Goal: Information Seeking & Learning: Check status

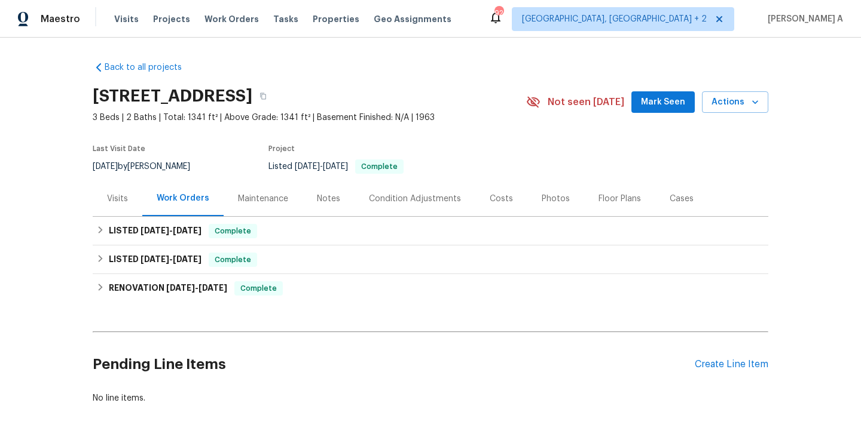
click at [90, 210] on div "Back to all projects [STREET_ADDRESS] 3 Beds | 2 Baths | Total: 1341 ft² | Abov…" at bounding box center [430, 242] width 861 height 409
click at [121, 209] on div "Visits" at bounding box center [118, 198] width 50 height 35
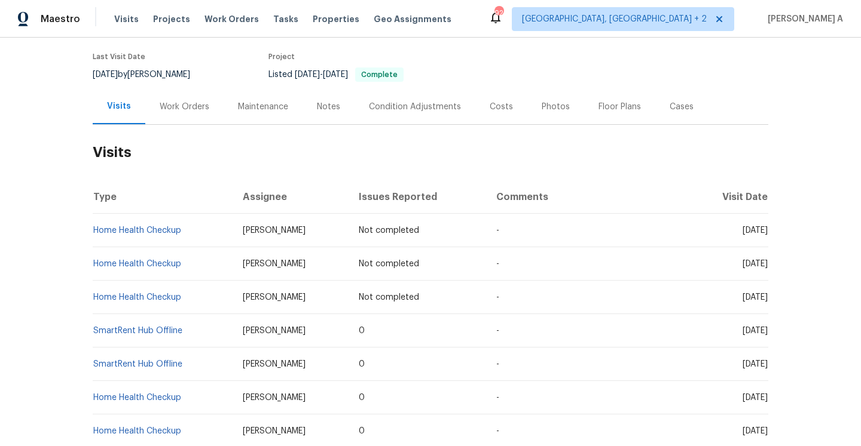
scroll to position [98, 0]
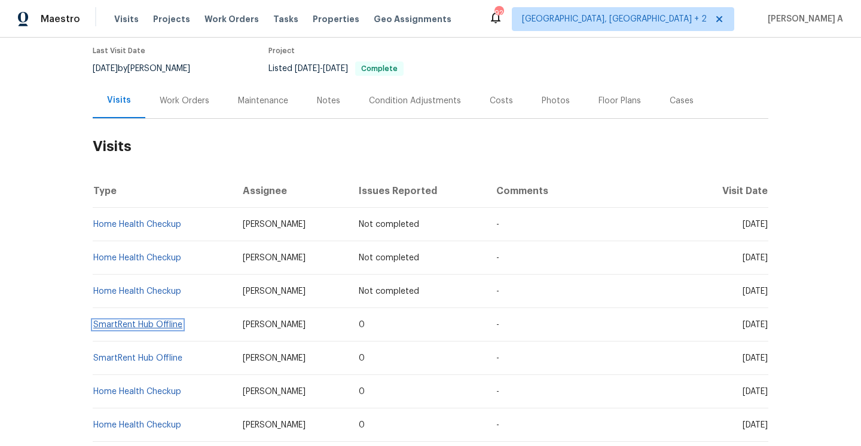
click at [160, 326] on link "SmartRent Hub Offline" at bounding box center [137, 325] width 89 height 8
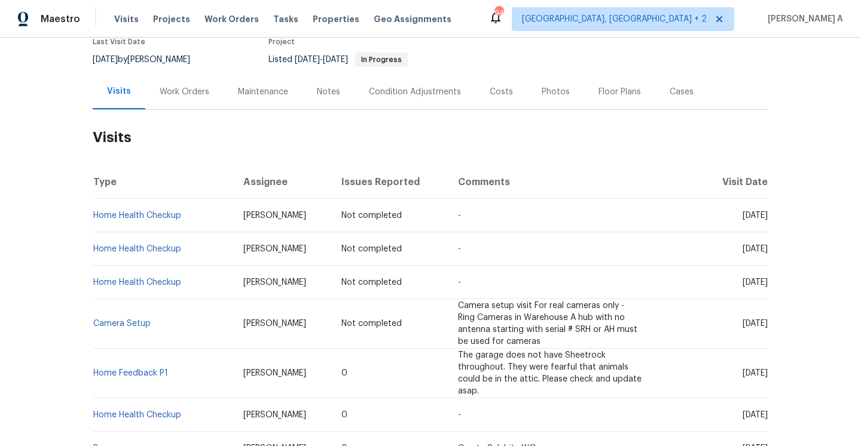
scroll to position [108, 0]
click at [179, 100] on div "Work Orders" at bounding box center [184, 90] width 78 height 35
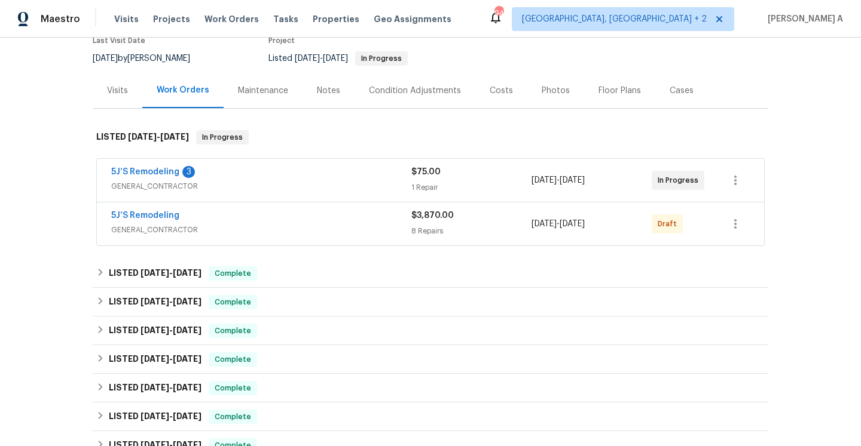
click at [233, 217] on div "5J’S Remodeling" at bounding box center [261, 217] width 300 height 14
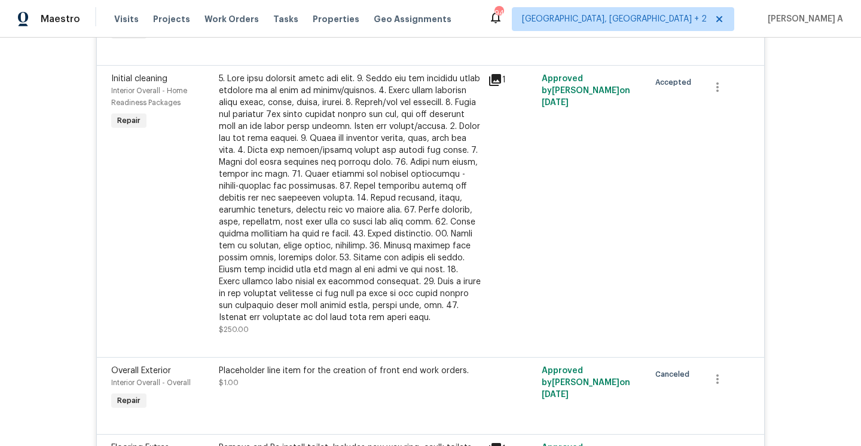
scroll to position [240, 0]
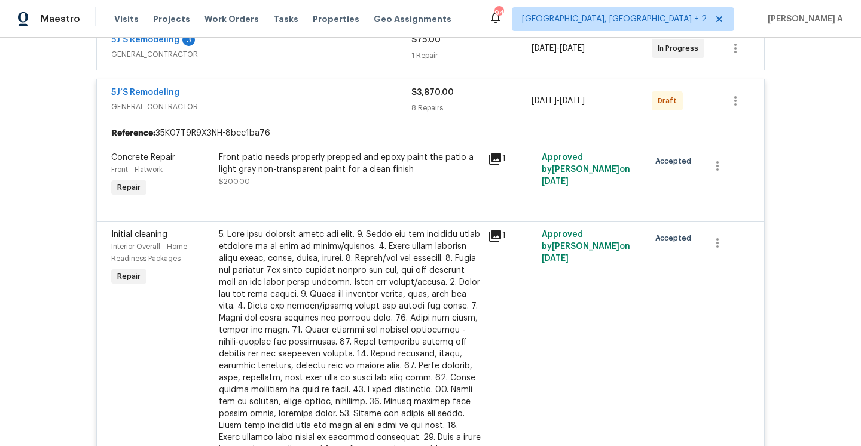
click at [221, 155] on div "Front patio needs properly prepped and epoxy paint the patio a light gray non-t…" at bounding box center [350, 164] width 262 height 24
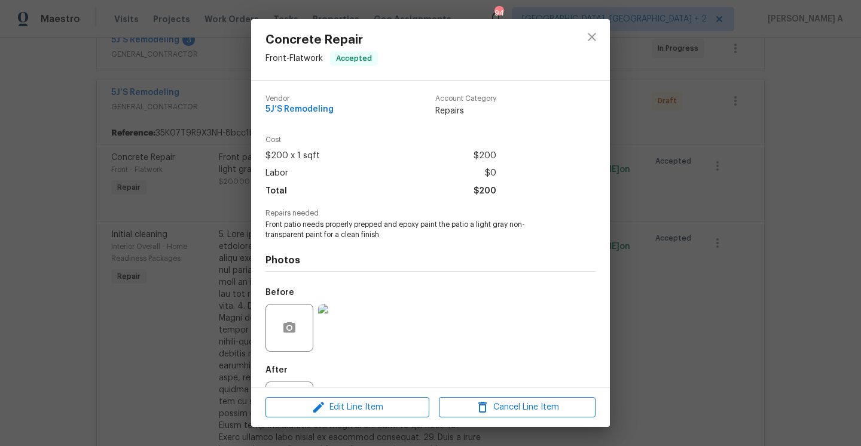
click at [217, 111] on div "Concrete Repair Front - Flatwork Accepted Vendor 5J’S Remodeling Account Catego…" at bounding box center [430, 223] width 861 height 446
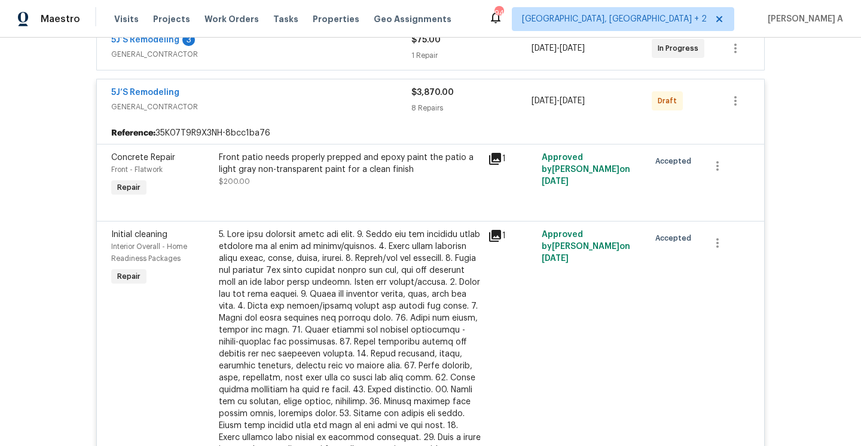
click at [217, 100] on div "5J’S Remodeling" at bounding box center [261, 94] width 300 height 14
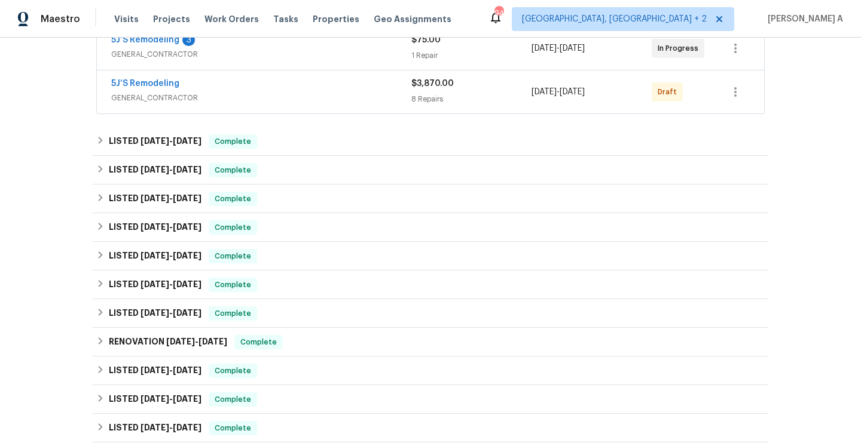
click at [258, 66] on div "5J’S Remodeling 3 GENERAL_CONTRACTOR $75.00 1 Repair 8/6/2025 - 8/8/2025 In Pro…" at bounding box center [430, 48] width 667 height 43
click at [255, 59] on span "GENERAL_CONTRACTOR" at bounding box center [261, 54] width 300 height 12
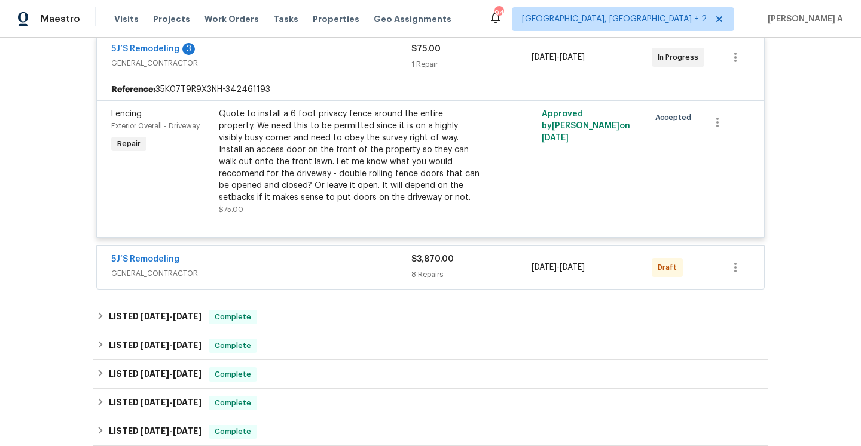
scroll to position [200, 0]
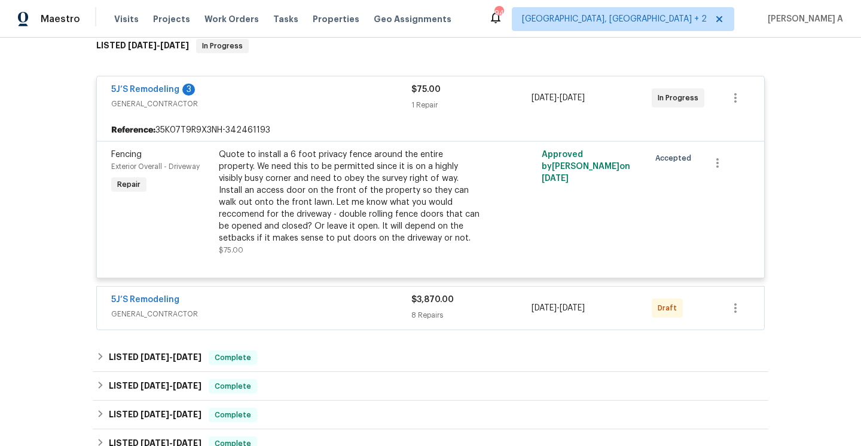
click at [271, 93] on div "5J’S Remodeling 3" at bounding box center [261, 91] width 300 height 14
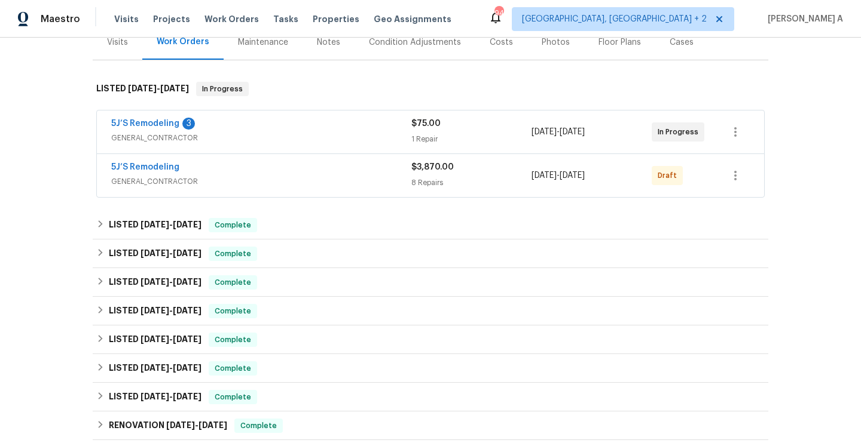
scroll to position [126, 0]
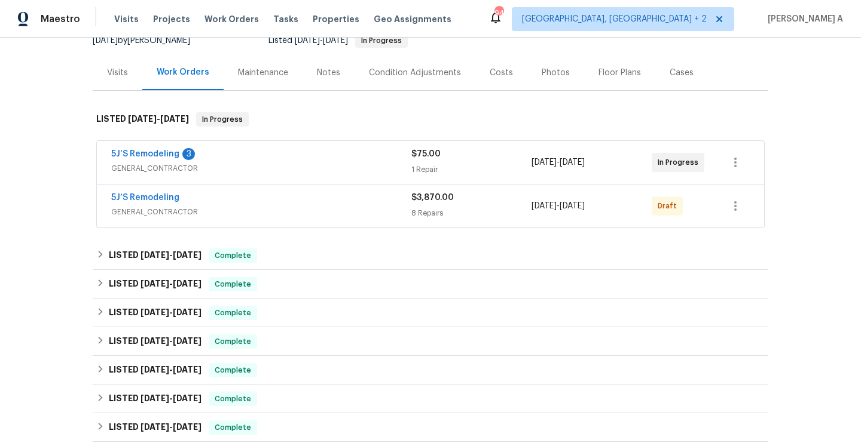
click at [117, 88] on div "Visits" at bounding box center [118, 72] width 50 height 35
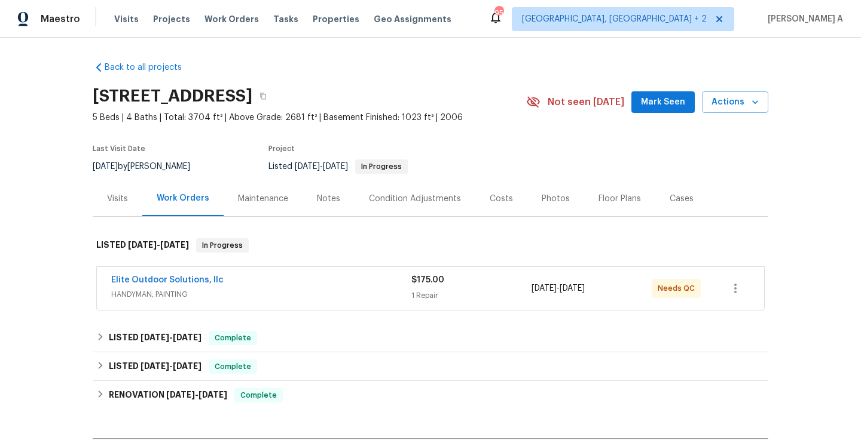
click at [305, 282] on div "Elite Outdoor Solutions, llc" at bounding box center [261, 281] width 300 height 14
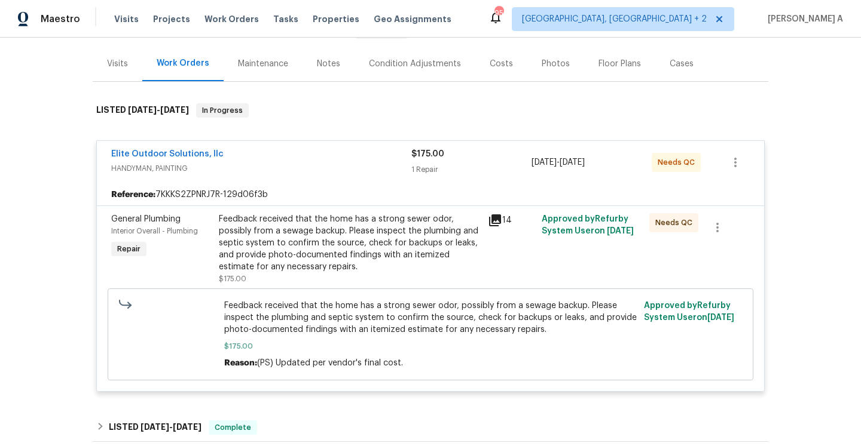
scroll to position [142, 0]
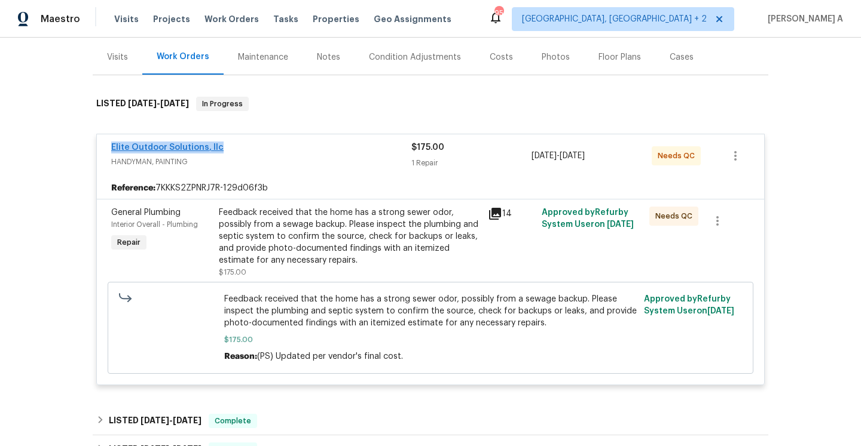
drag, startPoint x: 107, startPoint y: 150, endPoint x: 216, endPoint y: 143, distance: 109.6
click at [216, 143] on div "Elite Outdoor Solutions, llc HANDYMAN, PAINTING $175.00 1 Repair [DATE] - [DATE…" at bounding box center [430, 155] width 667 height 43
copy link "Elite Outdoor Solutions, llc"
click at [425, 227] on div "Feedback received that the home has a strong sewer odor, possibly from a sewage…" at bounding box center [350, 237] width 262 height 60
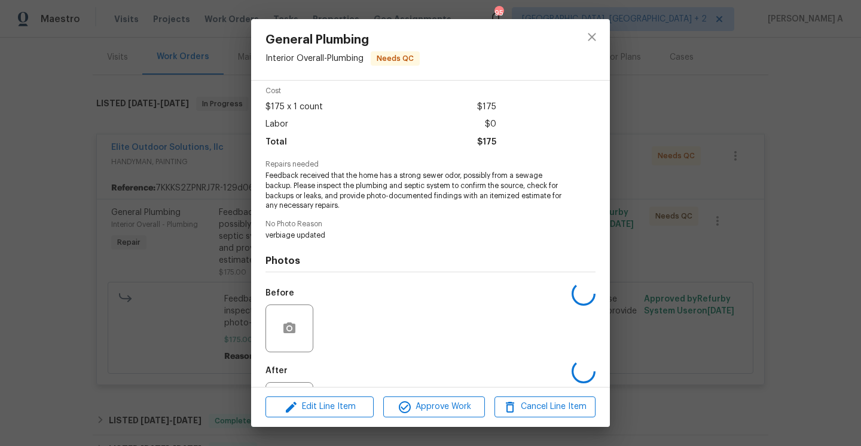
scroll to position [104, 0]
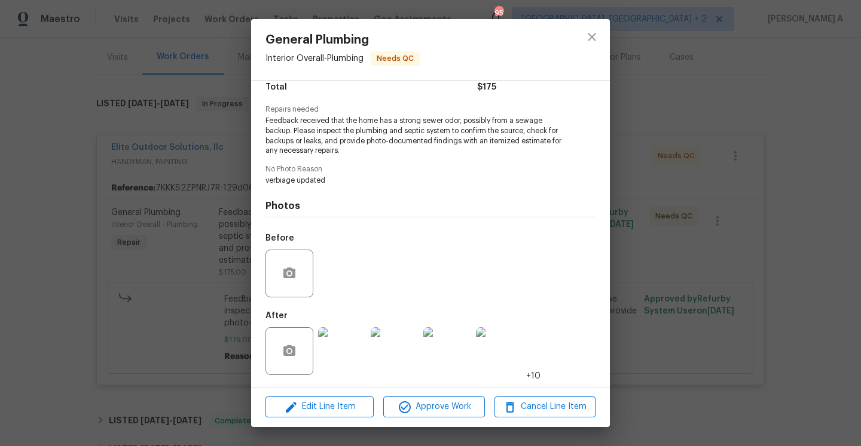
click at [356, 369] on img at bounding box center [342, 352] width 48 height 48
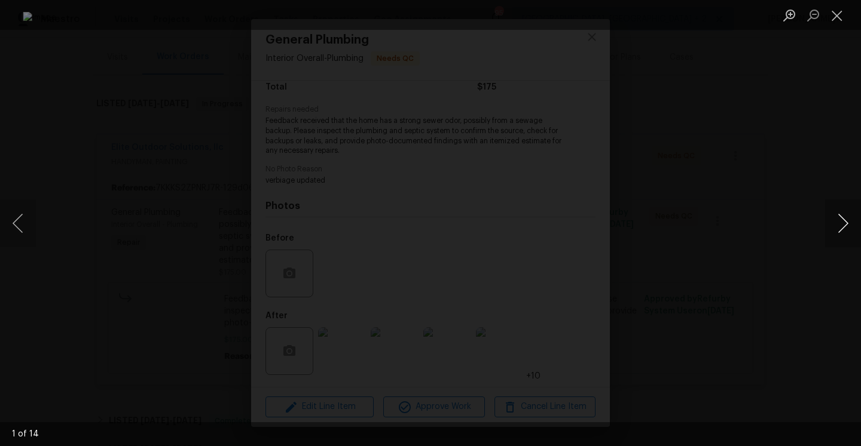
click at [833, 235] on button "Next image" at bounding box center [843, 224] width 36 height 48
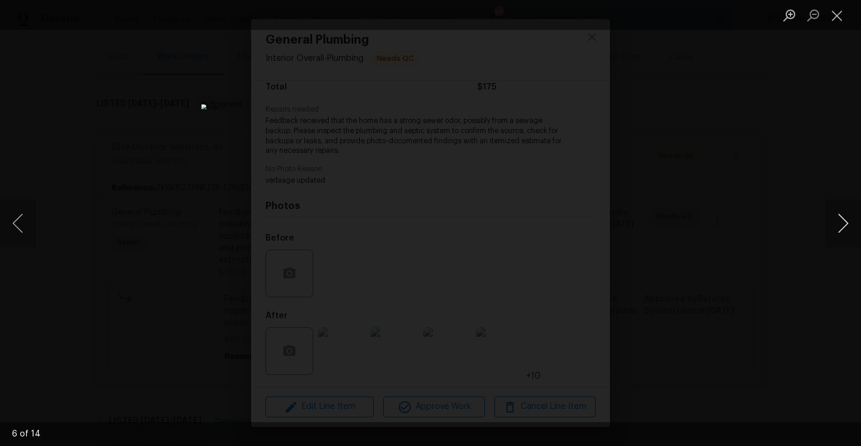
click at [833, 235] on button "Next image" at bounding box center [843, 224] width 36 height 48
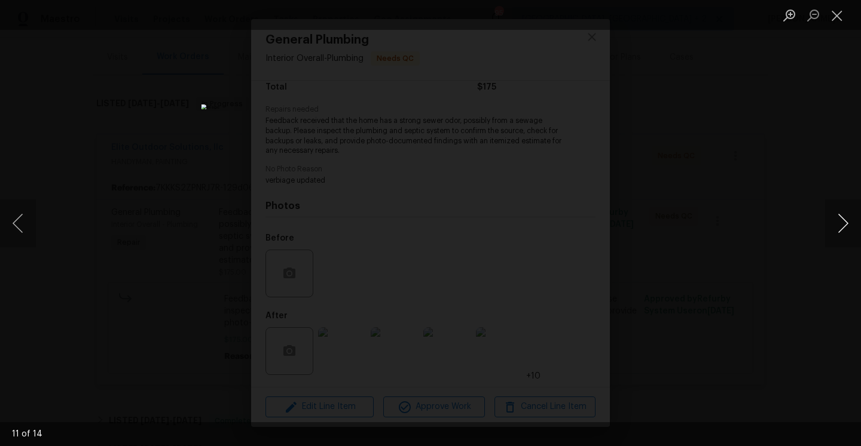
click at [833, 235] on button "Next image" at bounding box center [843, 224] width 36 height 48
click at [718, 157] on div "Lightbox" at bounding box center [430, 223] width 861 height 446
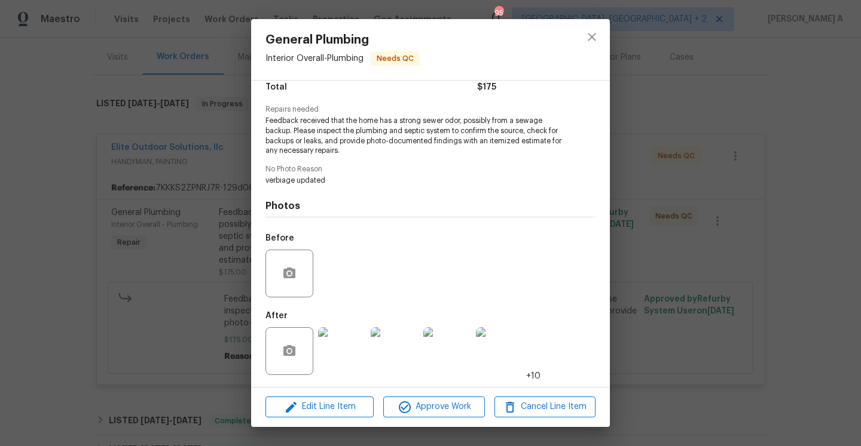
click at [181, 229] on div "General Plumbing Interior Overall - Plumbing Needs QC Vendor Elite Outdoor Solu…" at bounding box center [430, 223] width 861 height 446
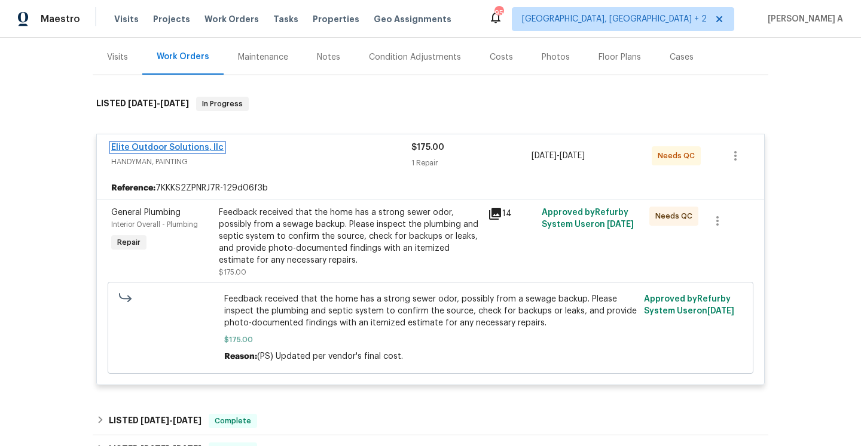
click at [152, 149] on link "Elite Outdoor Solutions, llc" at bounding box center [167, 147] width 112 height 8
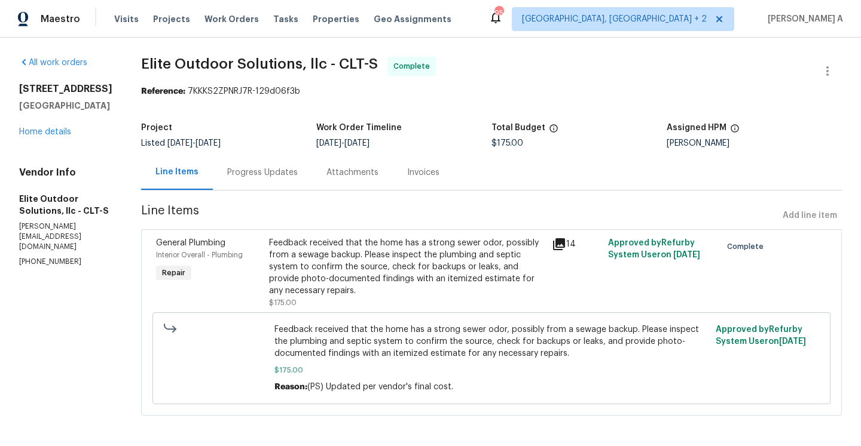
click at [268, 175] on div "Progress Updates" at bounding box center [262, 173] width 71 height 12
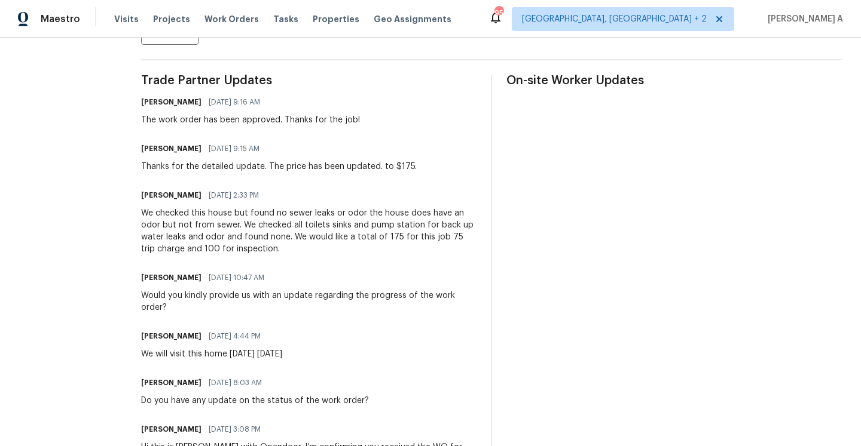
scroll to position [335, 0]
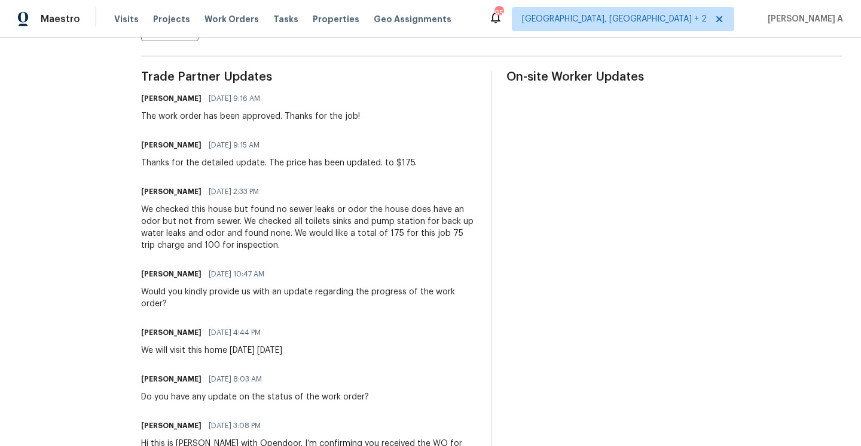
click at [253, 225] on div "We checked this house but found no sewer leaks or odor the house does have an o…" at bounding box center [308, 228] width 335 height 48
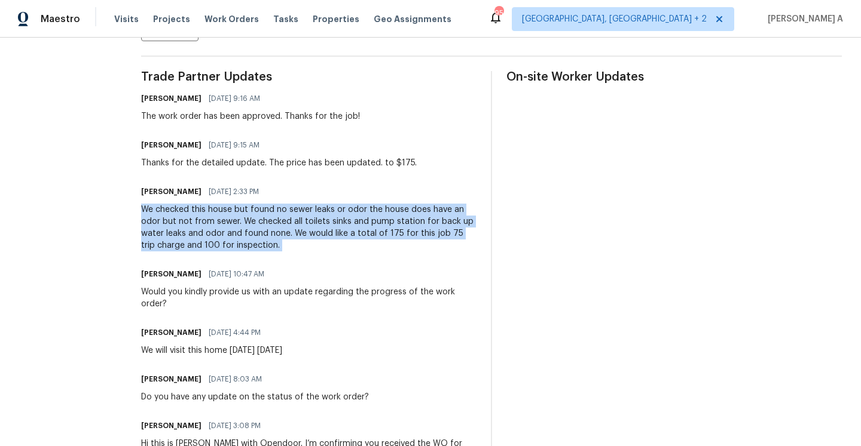
click at [253, 225] on div "We checked this house but found no sewer leaks or odor the house does have an o…" at bounding box center [308, 228] width 335 height 48
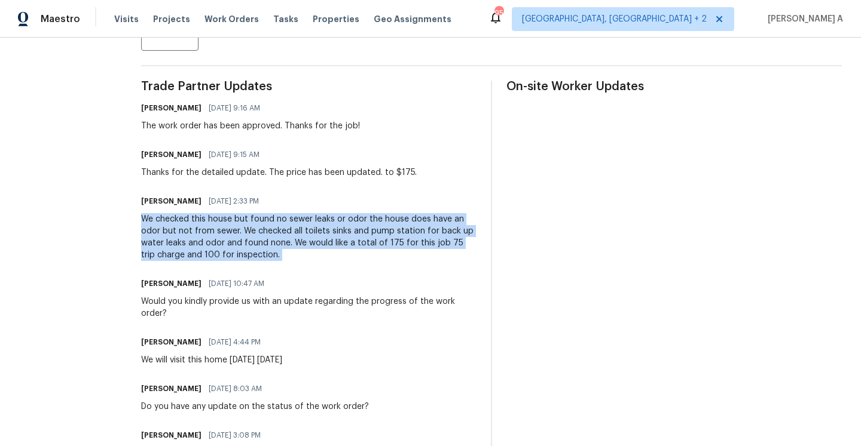
scroll to position [93, 0]
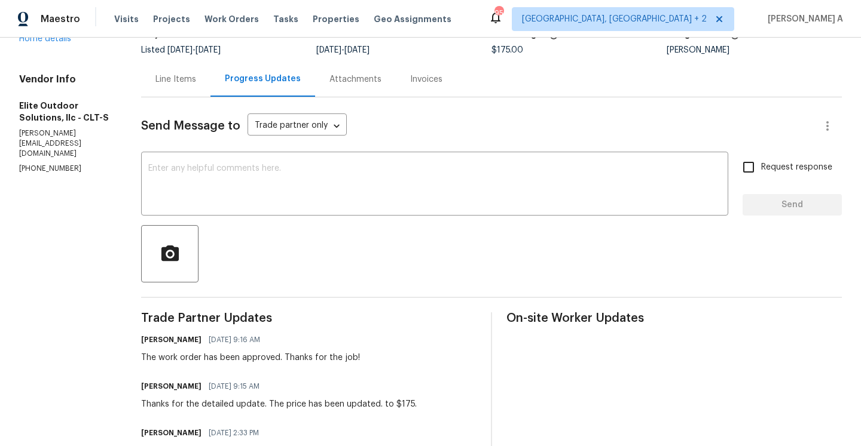
click at [142, 89] on div "Line Items" at bounding box center [175, 79] width 69 height 35
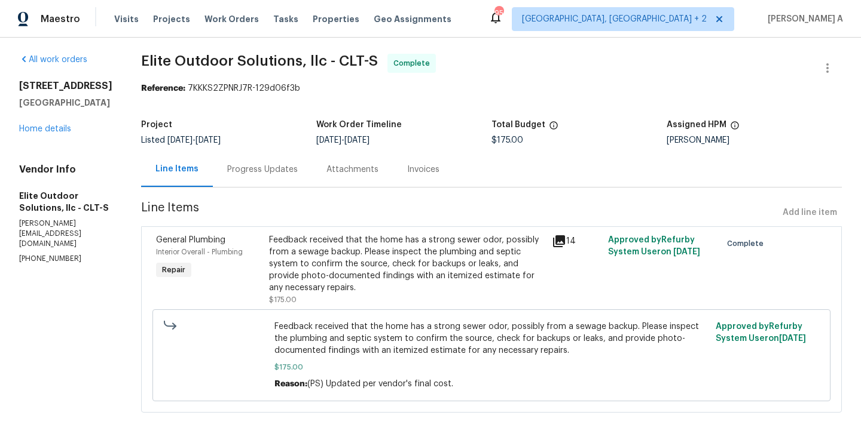
click at [235, 179] on div "Progress Updates" at bounding box center [262, 169] width 99 height 35
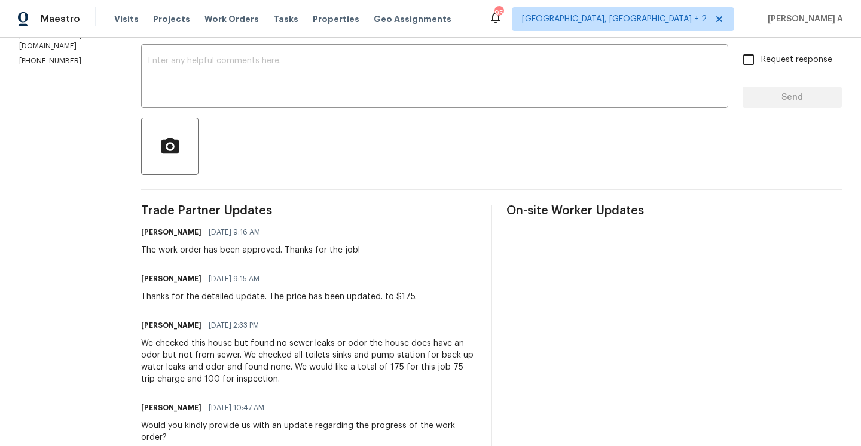
scroll to position [257, 0]
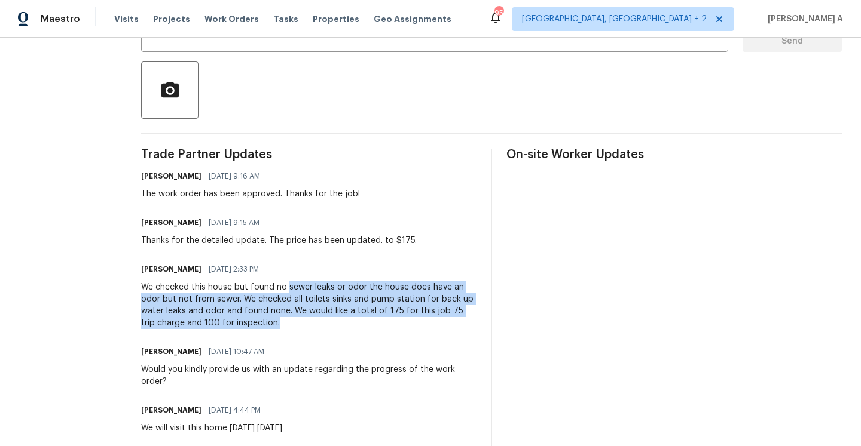
drag, startPoint x: 256, startPoint y: 290, endPoint x: 232, endPoint y: 324, distance: 42.0
click at [232, 324] on div "We checked this house but found no sewer leaks or odor the house does have an o…" at bounding box center [308, 306] width 335 height 48
copy div "sewer leaks or odor the house does have an odor but not from sewer. We checked …"
